Goal: Information Seeking & Learning: Learn about a topic

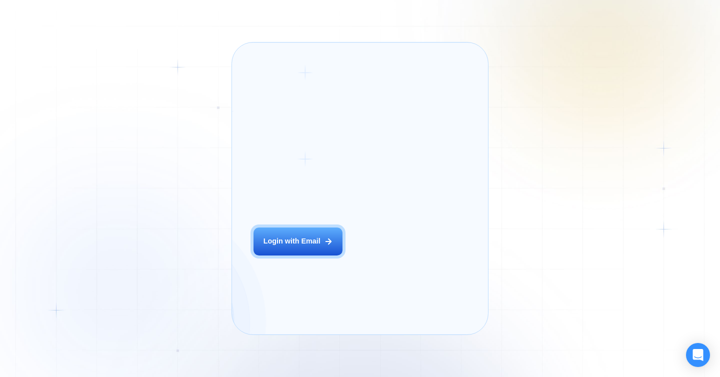
click at [326, 246] on icon at bounding box center [328, 241] width 9 height 9
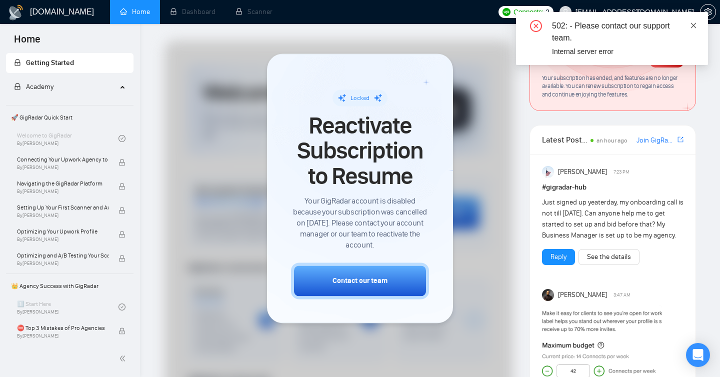
click at [695, 24] on icon "close" at bounding box center [693, 25] width 7 height 7
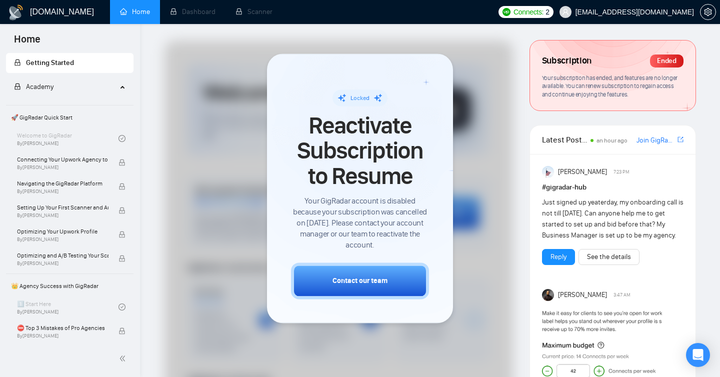
click at [113, 89] on span "Academy" at bounding box center [65, 87] width 103 height 20
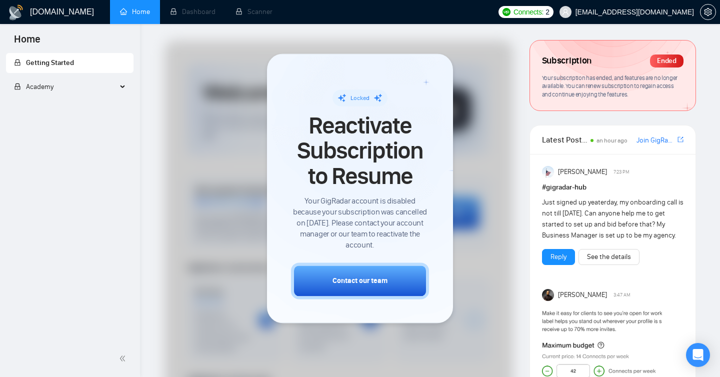
click at [113, 89] on span "Academy" at bounding box center [65, 87] width 103 height 20
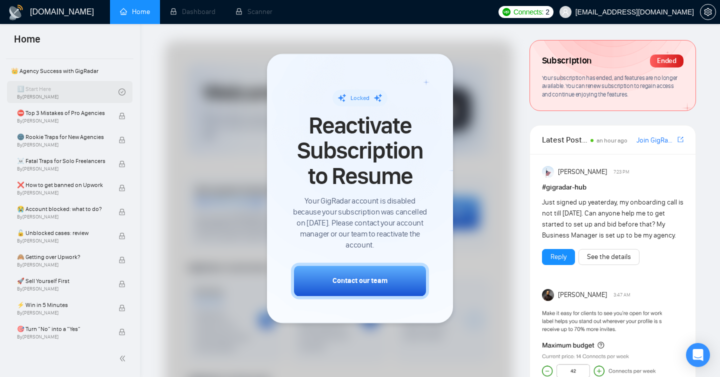
scroll to position [227, 0]
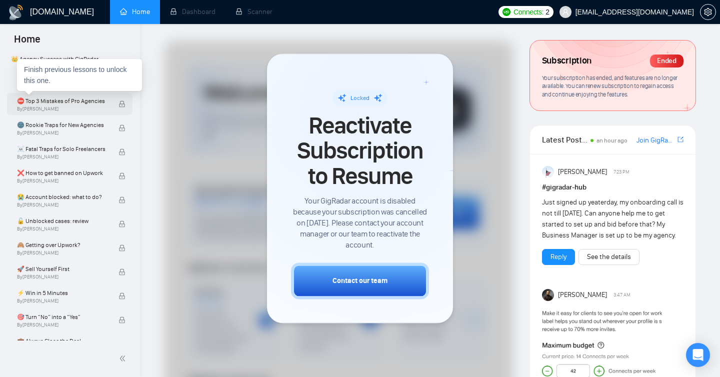
click at [72, 99] on span "⛔ Top 3 Mistakes of Pro Agencies" at bounding box center [62, 101] width 91 height 10
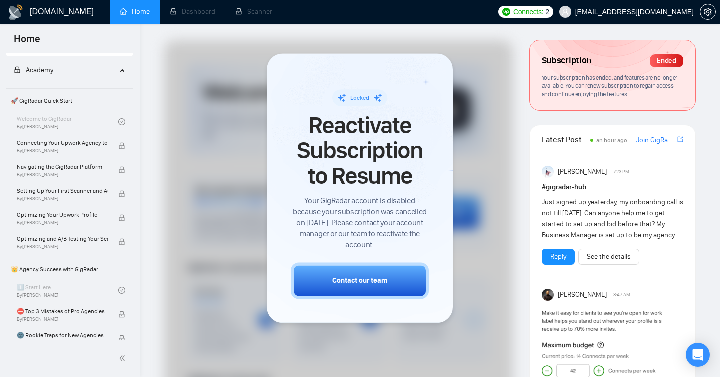
scroll to position [0, 0]
